Goal: Entertainment & Leisure: Consume media (video, audio)

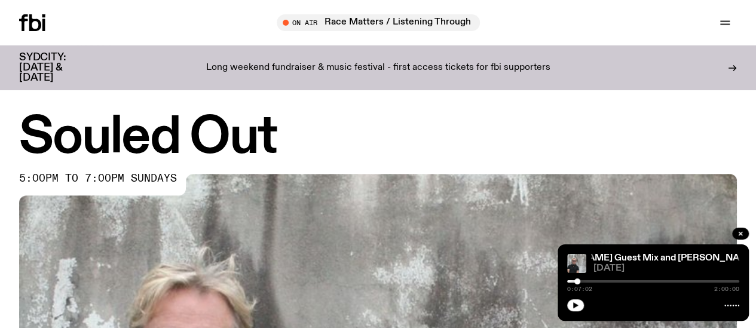
click at [45, 26] on icon at bounding box center [43, 25] width 3 height 12
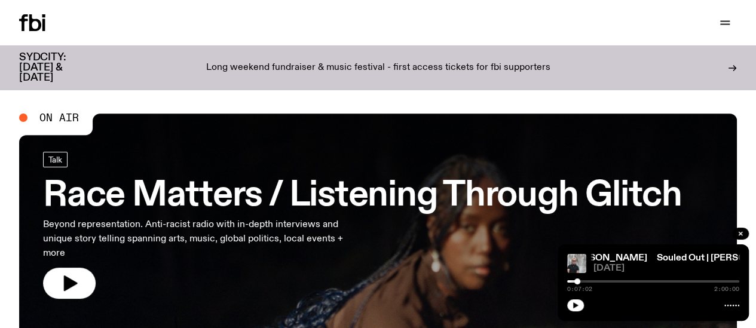
click at [72, 284] on icon "button" at bounding box center [71, 284] width 14 height 16
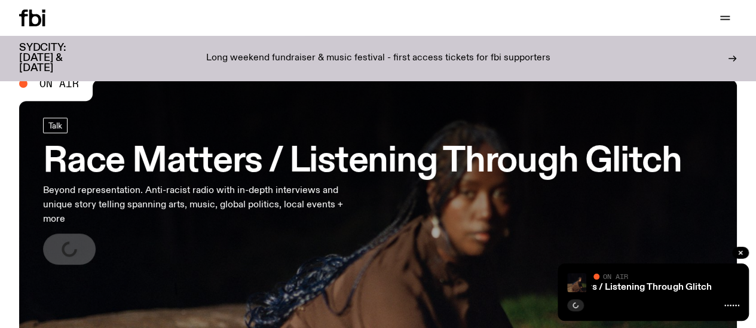
scroll to position [103, 0]
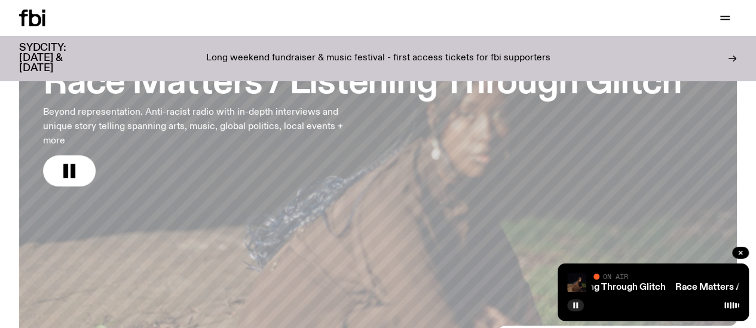
click at [31, 25] on icon at bounding box center [35, 18] width 12 height 17
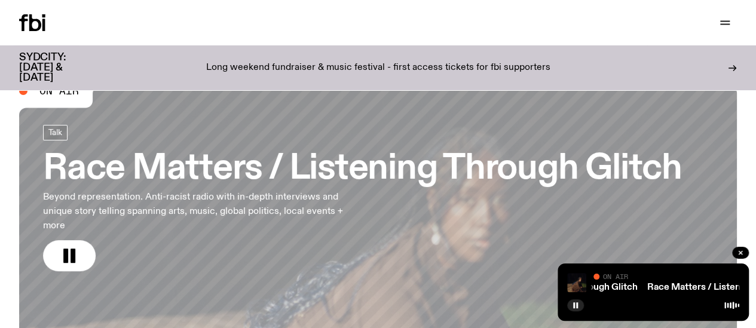
scroll to position [0, 0]
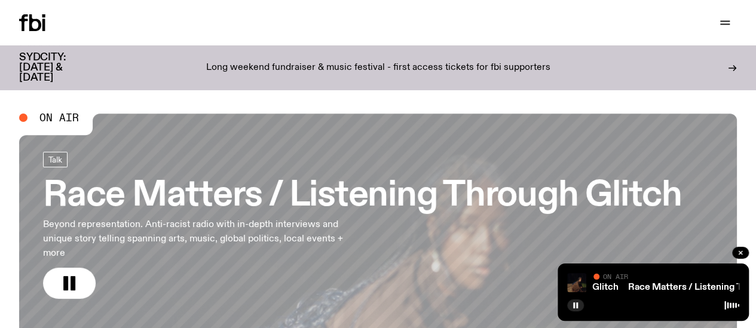
click at [0, 0] on link "Schedule" at bounding box center [0, 0] width 0 height 0
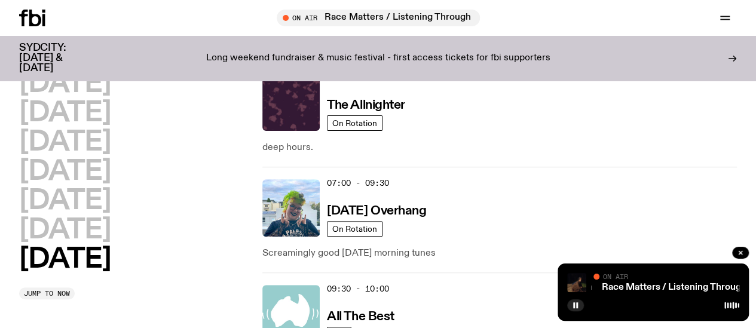
scroll to position [151, 0]
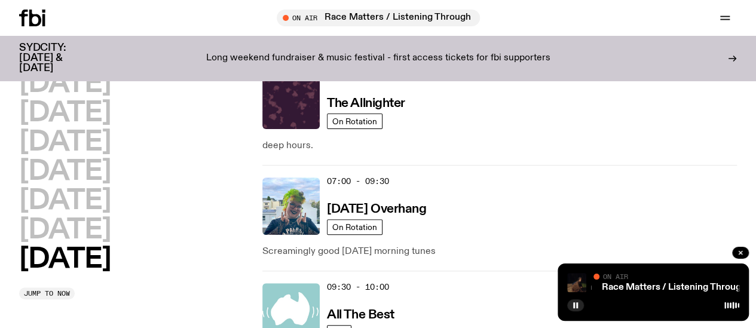
click at [96, 273] on h2 "[DATE]" at bounding box center [64, 259] width 91 height 27
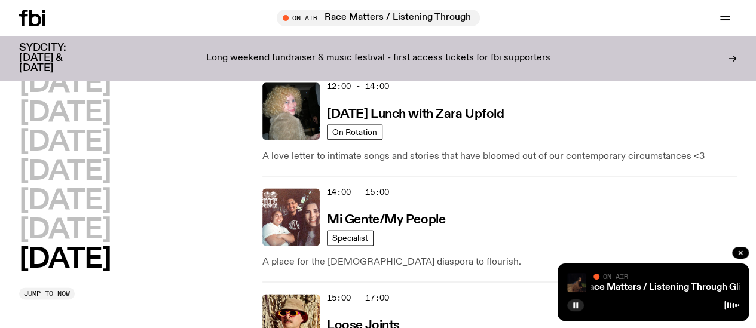
scroll to position [698, 0]
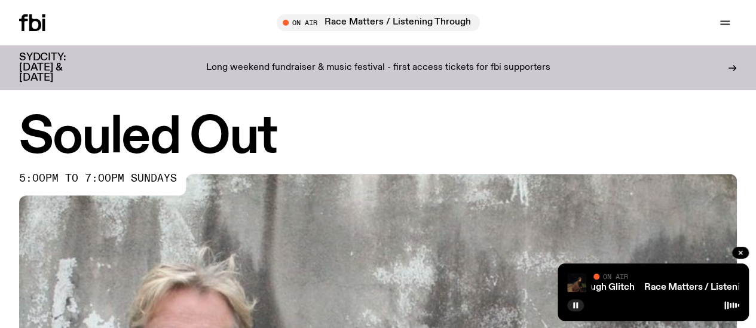
click at [41, 19] on icon at bounding box center [35, 22] width 12 height 17
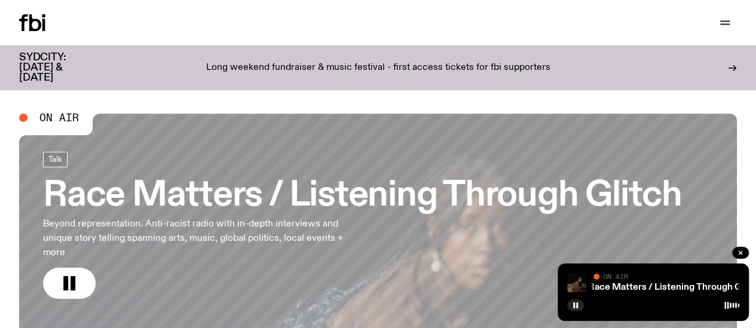
click at [53, 121] on span "On Air" at bounding box center [58, 117] width 39 height 11
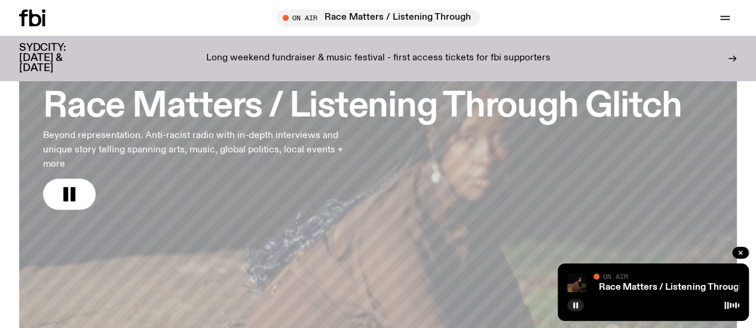
scroll to position [367, 0]
